Goal: Check status: Check status

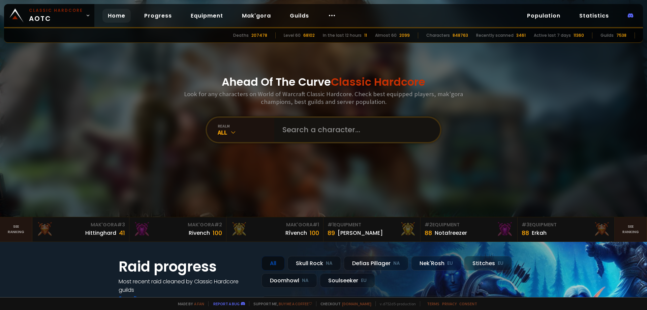
click at [323, 130] on input "text" at bounding box center [356, 130] width 154 height 24
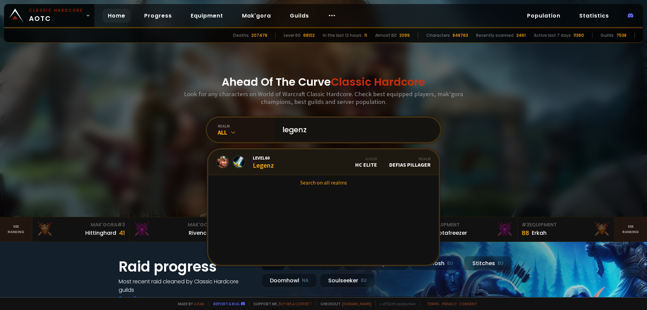
type input "legenz"
click at [278, 165] on link "Level 60 Legenz Guild HC Elite Realm Defias Pillager" at bounding box center [323, 162] width 231 height 26
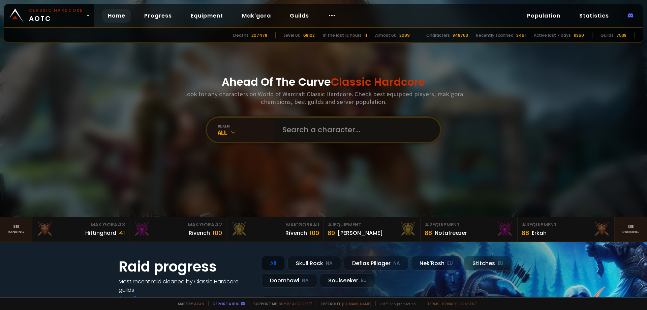
click at [331, 129] on input "text" at bounding box center [356, 130] width 154 height 24
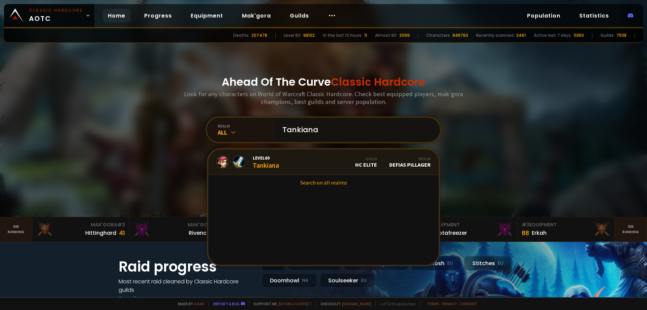
type input "Tankiana"
click at [311, 168] on link "Level 60 Tankiana Guild HC Elite Realm Defias Pillager" at bounding box center [323, 162] width 231 height 26
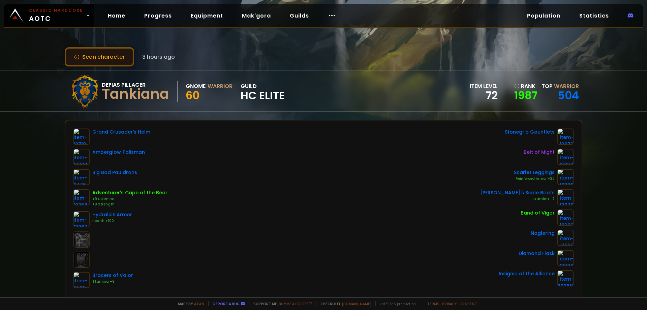
click at [99, 55] on button "Scan character" at bounding box center [99, 56] width 69 height 19
